Goal: Contribute content

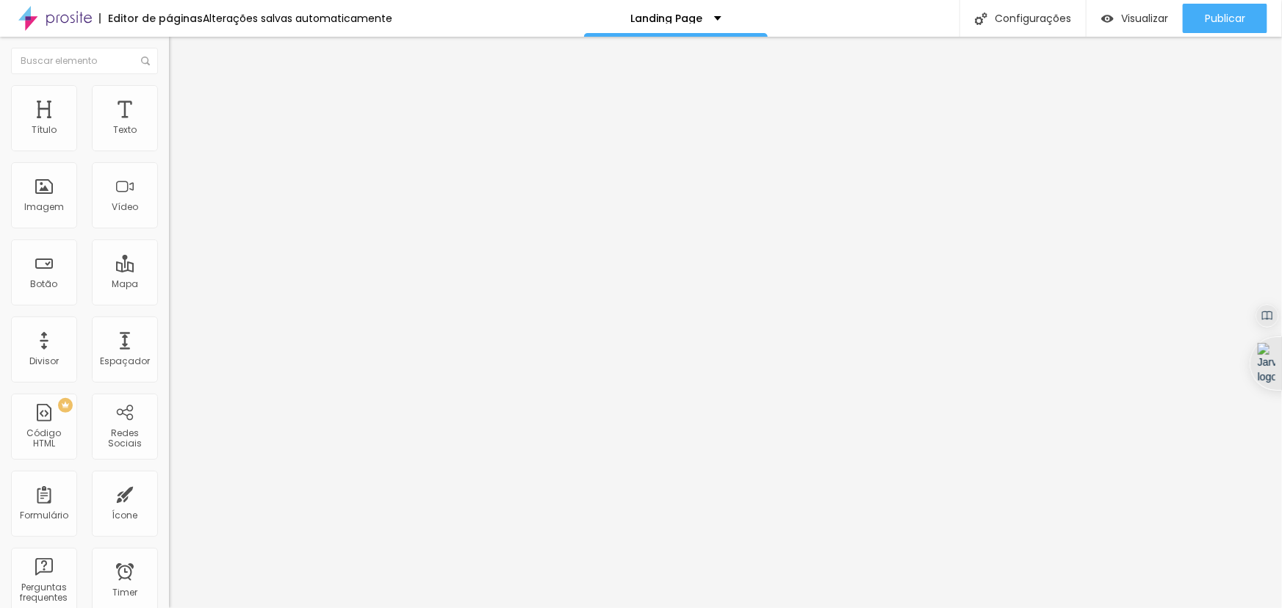
click at [169, 138] on input "Rio gastronomia 15 anos [DATE] - [PERSON_NAME]" at bounding box center [257, 130] width 176 height 15
type input "Apresentação [PERSON_NAME] - RG 21/08"
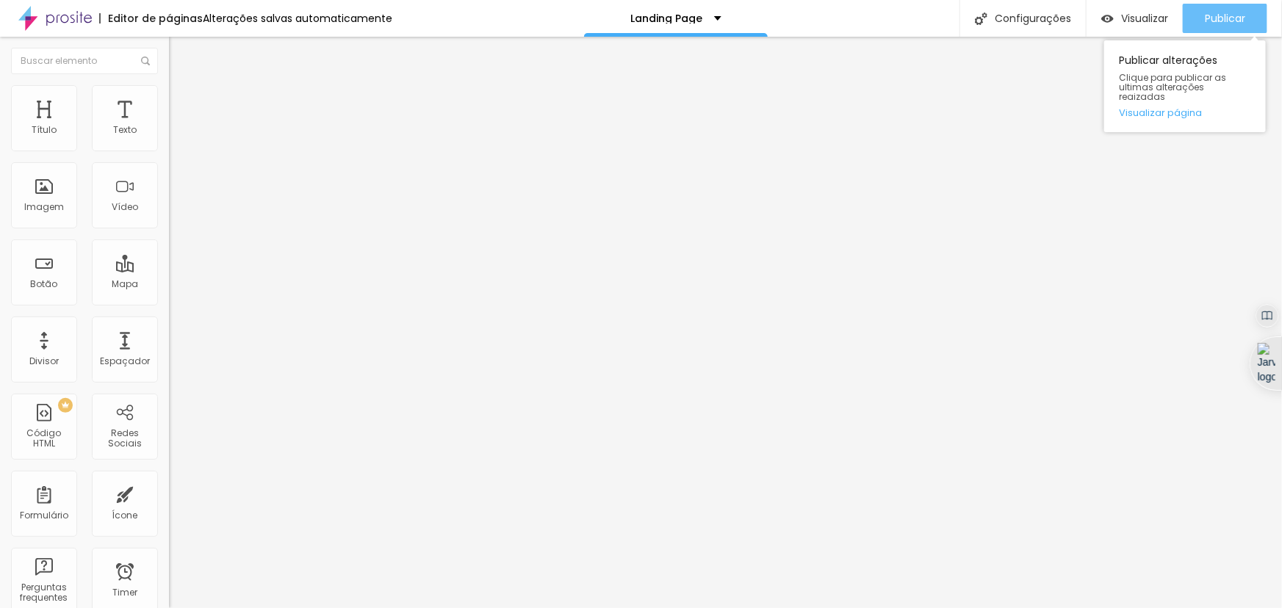
scroll to position [0, 0]
click at [1224, 15] on span "Publicar" at bounding box center [1224, 18] width 40 height 12
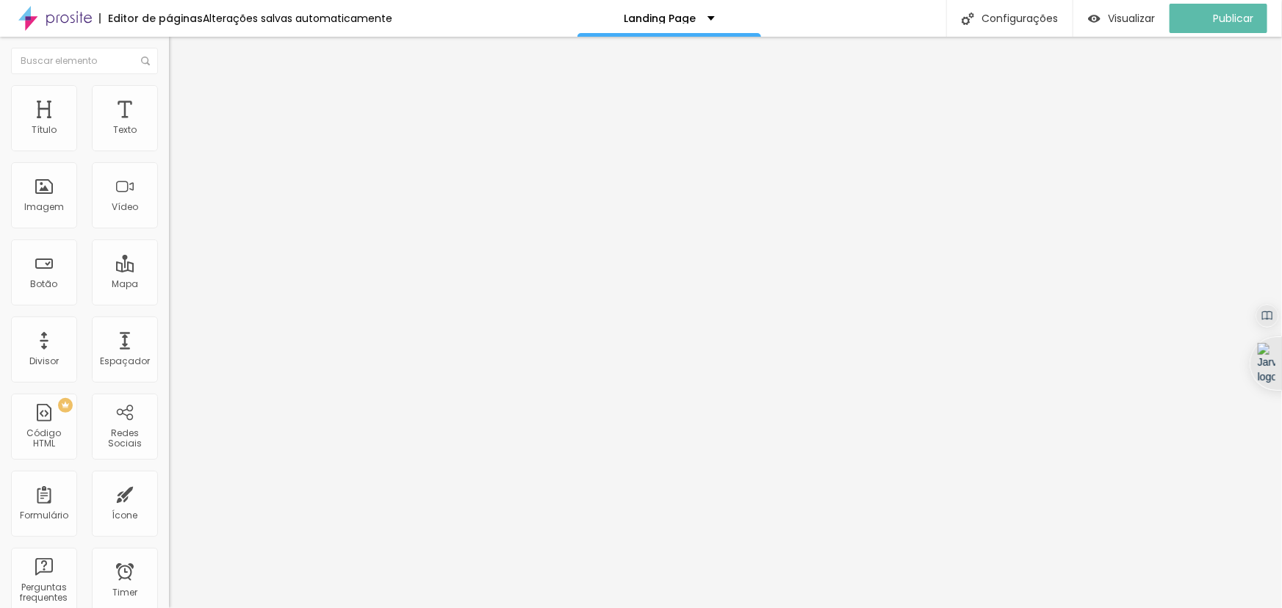
click at [169, 303] on input "[URL][DOMAIN_NAME]" at bounding box center [257, 295] width 176 height 15
paste input "[URL][DOMAIN_NAME]"
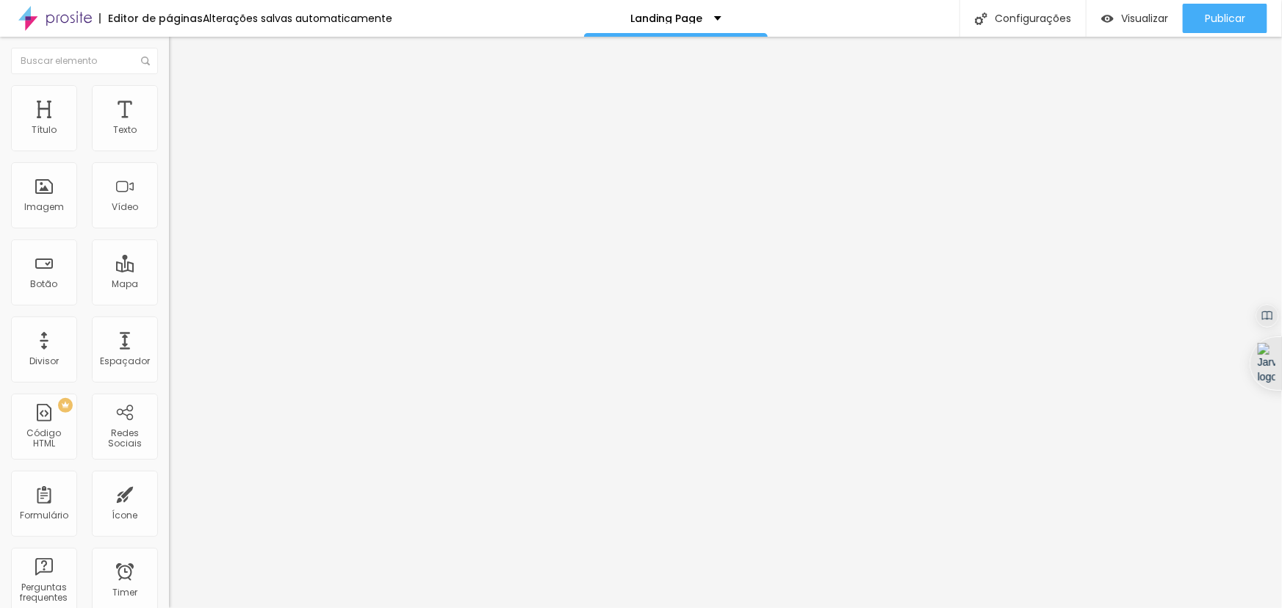
drag, startPoint x: 125, startPoint y: 313, endPoint x: 0, endPoint y: 323, distance: 125.3
click at [169, 322] on div "Texto Apresentação [PERSON_NAME] - RG 21/08 Alinhamento [GEOGRAPHIC_DATA] Link …" at bounding box center [253, 226] width 169 height 223
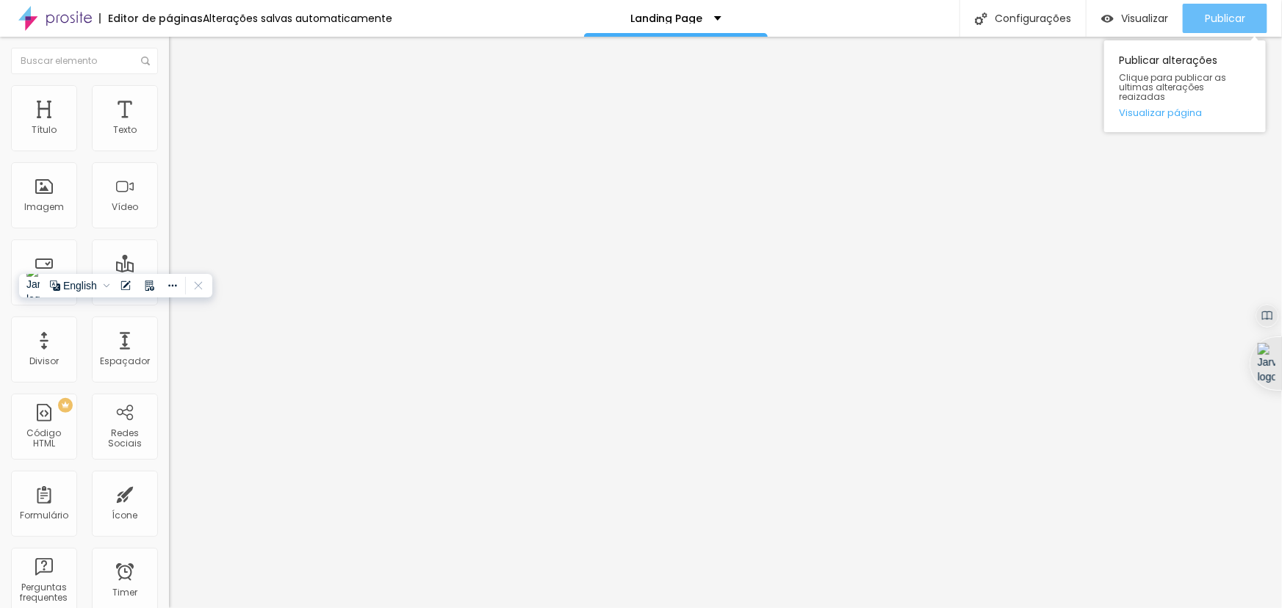
type input "[URL][DOMAIN_NAME]"
click at [1226, 18] on span "Publicar" at bounding box center [1224, 18] width 40 height 12
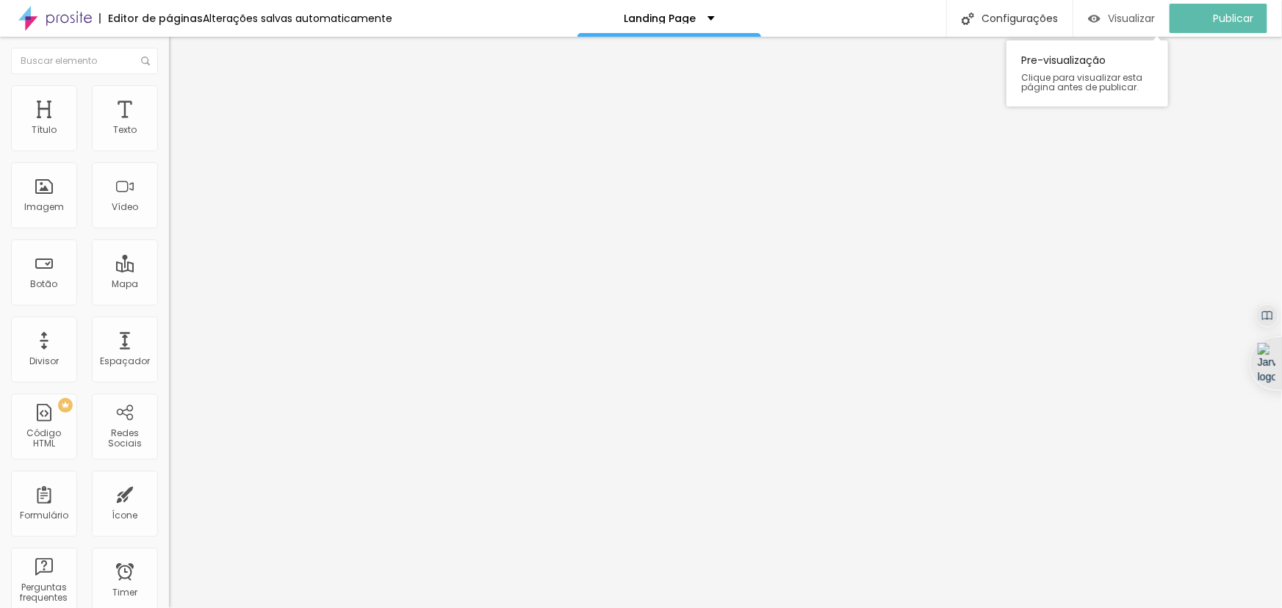
click at [1148, 18] on span "Visualizar" at bounding box center [1131, 18] width 47 height 12
